Goal: Register for event/course

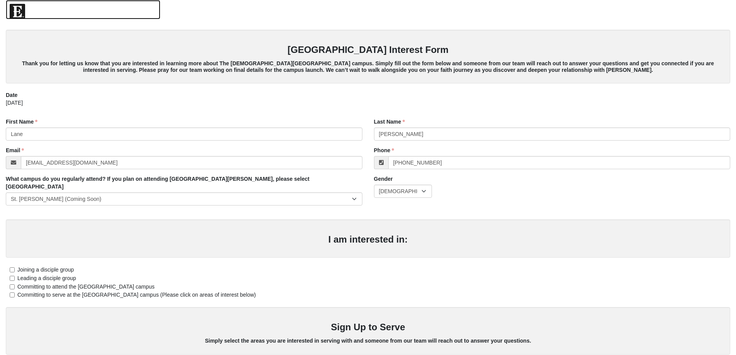
click at [15, 15] on img at bounding box center [17, 11] width 15 height 15
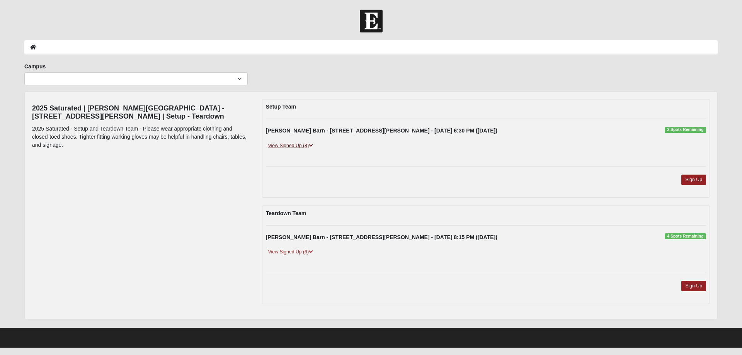
click at [305, 144] on link "View Signed Up (8)" at bounding box center [290, 146] width 49 height 8
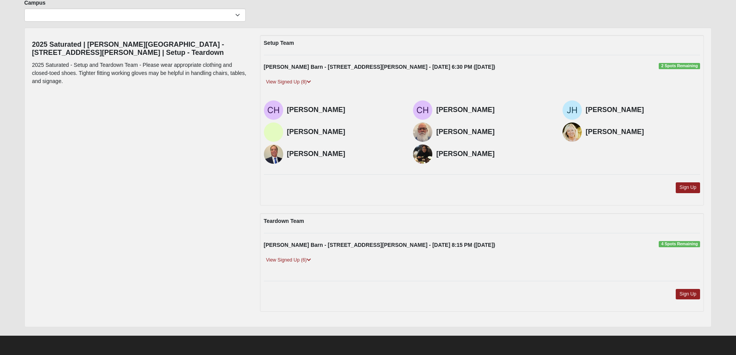
scroll to position [64, 0]
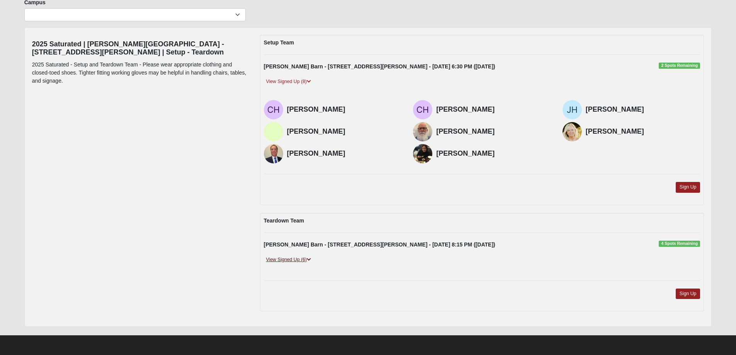
click at [302, 258] on link "View Signed Up (6)" at bounding box center [288, 260] width 49 height 8
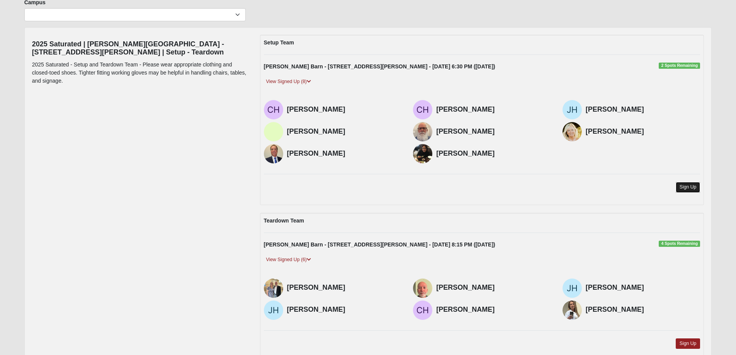
click at [691, 185] on link "Sign Up" at bounding box center [688, 187] width 25 height 10
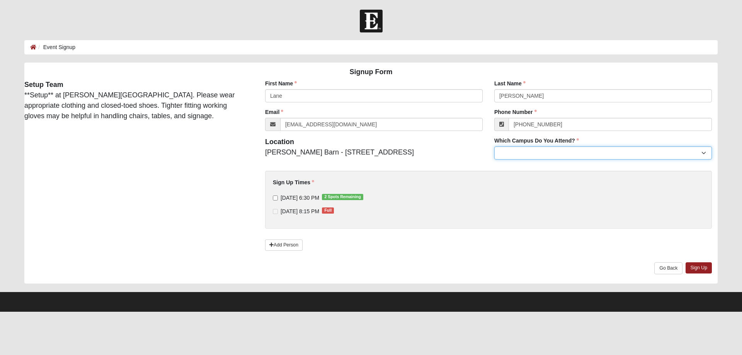
click at [555, 153] on select "Arlington Baymeadows Eleven22 Online Fleming Island Jesup Mandarin North Jax Or…" at bounding box center [603, 152] width 218 height 13
select select "19"
click at [494, 146] on select "Arlington Baymeadows Eleven22 Online Fleming Island Jesup Mandarin North Jax Or…" at bounding box center [603, 152] width 218 height 13
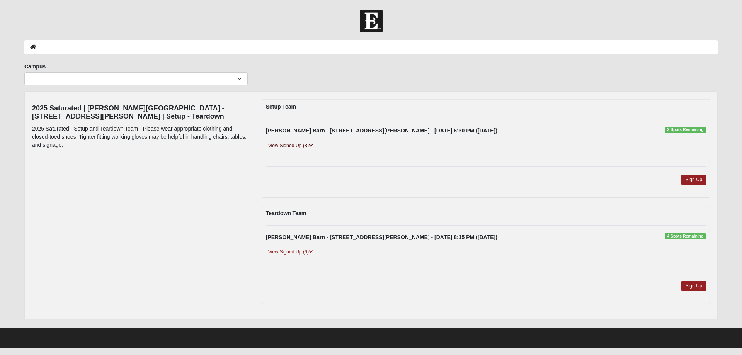
click at [312, 144] on icon at bounding box center [311, 145] width 4 height 5
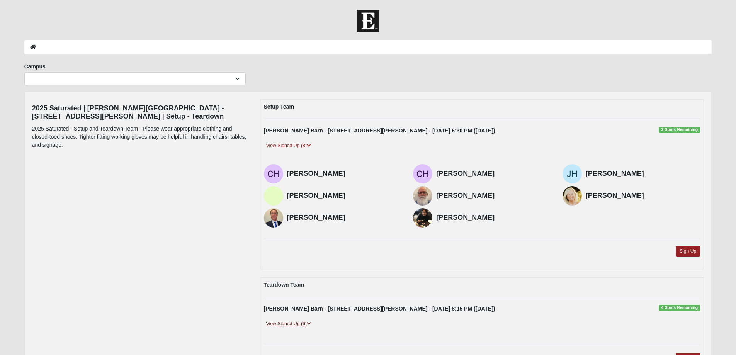
click at [308, 323] on icon at bounding box center [309, 324] width 4 height 5
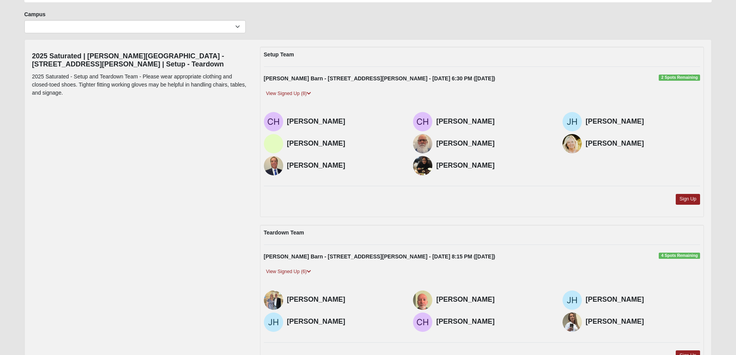
scroll to position [39, 0]
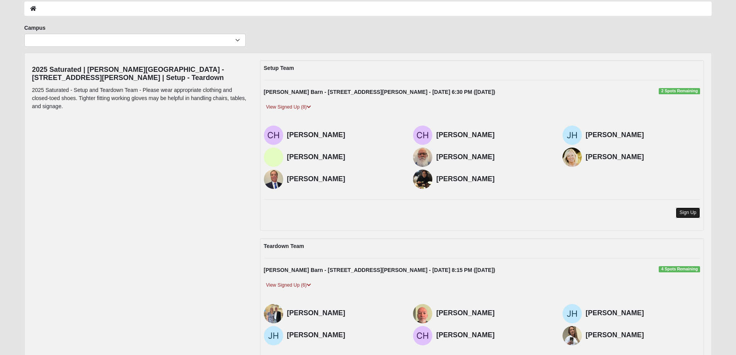
click at [686, 211] on link "Sign Up" at bounding box center [688, 213] width 25 height 10
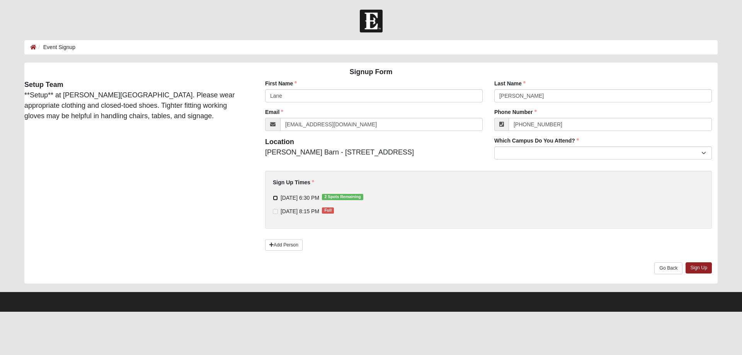
click at [275, 198] on input "9/9/2025 6:30 PM 2 Spots Remaining" at bounding box center [275, 198] width 5 height 5
checkbox input "true"
click at [642, 150] on select "Arlington Baymeadows Eleven22 Online [PERSON_NAME][GEOGRAPHIC_DATA] Jesup [GEOG…" at bounding box center [603, 152] width 218 height 13
select select "19"
click at [494, 146] on select "Arlington Baymeadows Eleven22 Online [PERSON_NAME][GEOGRAPHIC_DATA] Jesup [GEOG…" at bounding box center [603, 152] width 218 height 13
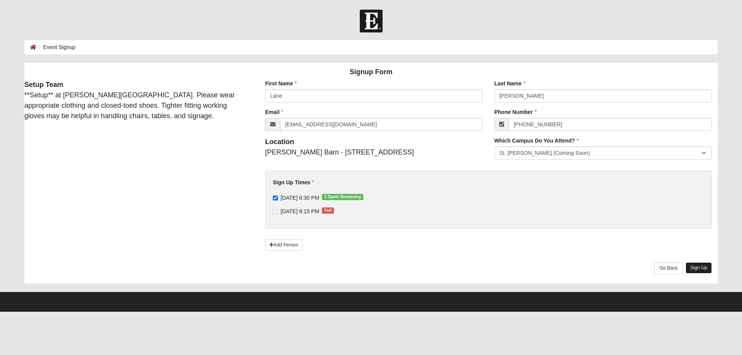
click at [700, 269] on link "Sign Up" at bounding box center [699, 267] width 26 height 11
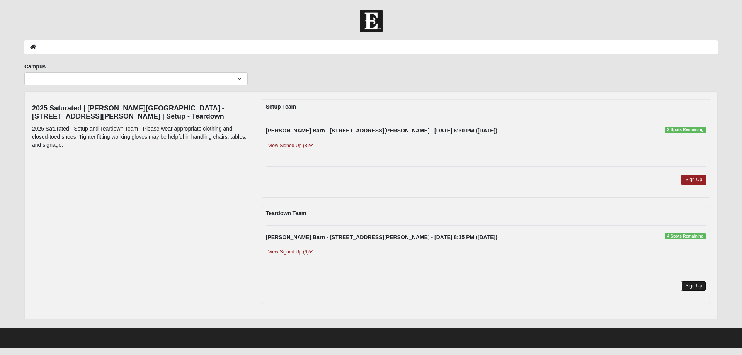
click at [693, 286] on link "Sign Up" at bounding box center [693, 286] width 25 height 10
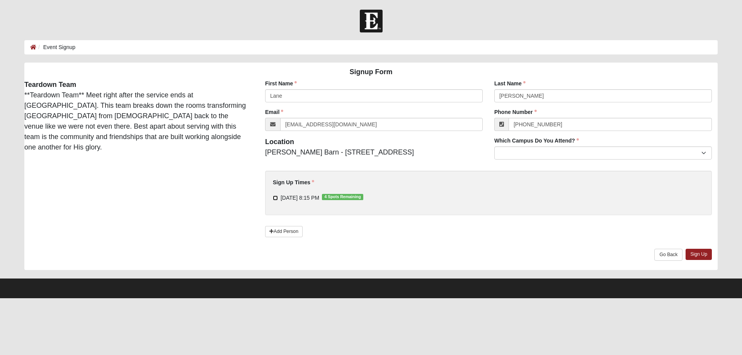
click at [276, 197] on input "[DATE] 8:15 PM 4 Spots Remaining" at bounding box center [275, 198] width 5 height 5
checkbox input "true"
click at [545, 156] on select "Arlington Baymeadows Eleven22 Online [PERSON_NAME][GEOGRAPHIC_DATA] Jesup [GEOG…" at bounding box center [603, 152] width 218 height 13
select select "19"
click at [494, 146] on select "Arlington Baymeadows Eleven22 Online [PERSON_NAME][GEOGRAPHIC_DATA] Jesup [GEOG…" at bounding box center [603, 152] width 218 height 13
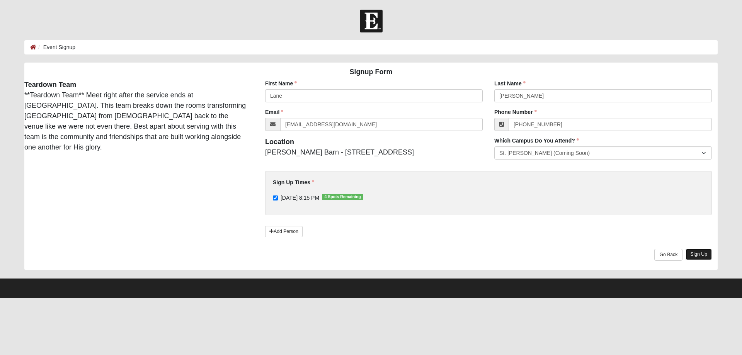
click at [703, 252] on link "Sign Up" at bounding box center [699, 254] width 26 height 11
